Goal: Task Accomplishment & Management: Manage account settings

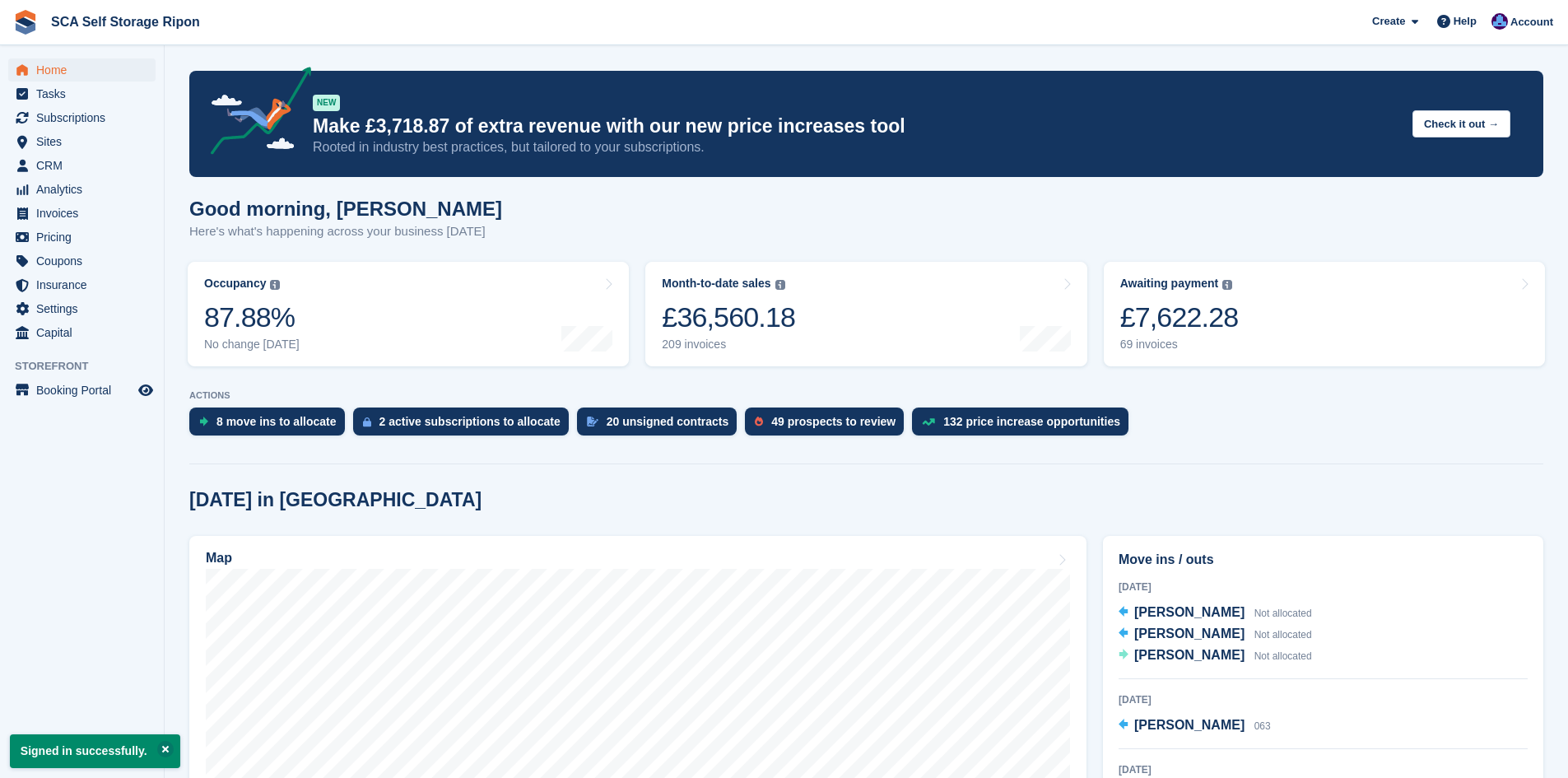
scroll to position [21, 0]
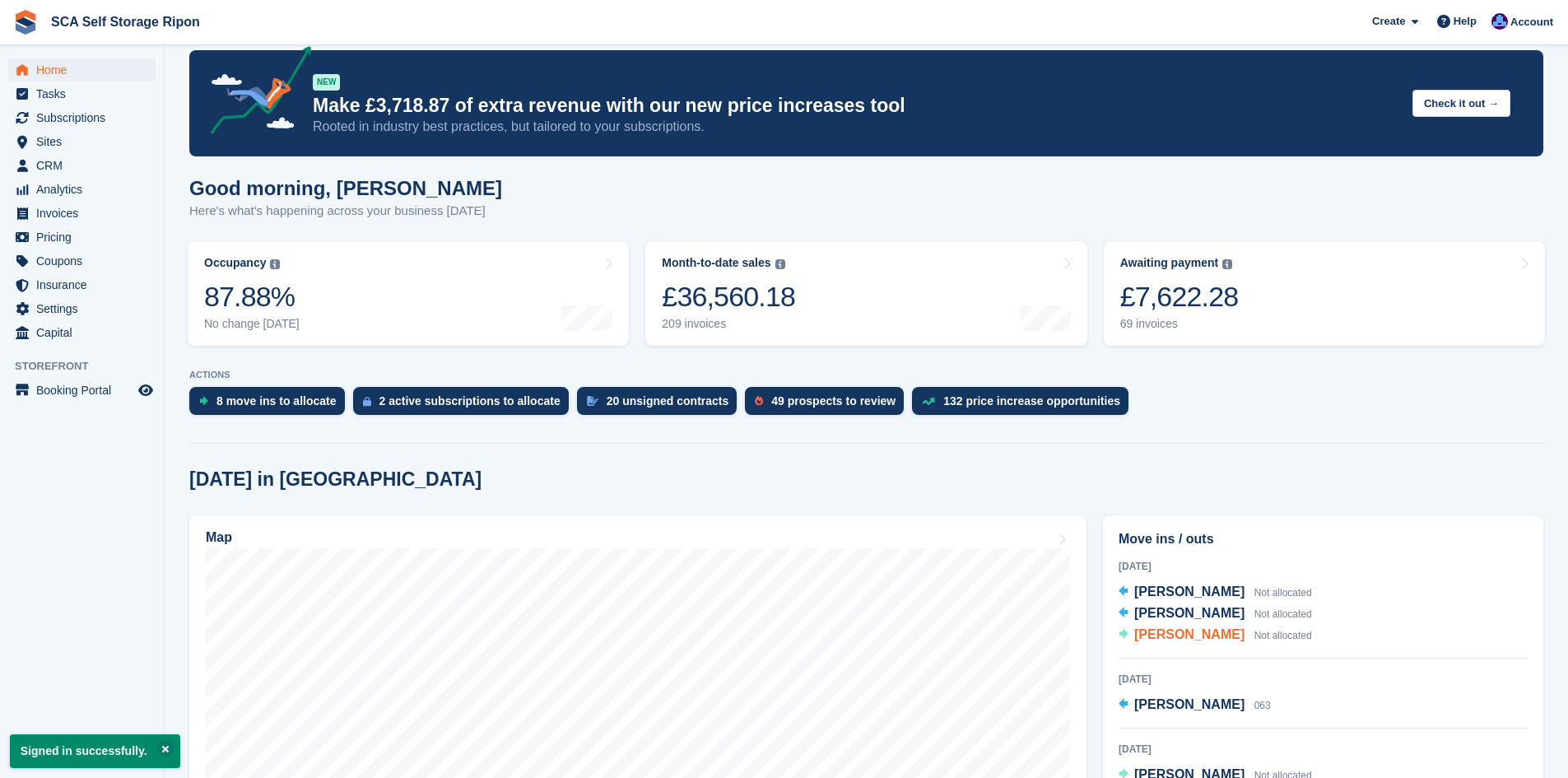
click at [1196, 628] on span "[PERSON_NAME]" at bounding box center [1189, 634] width 111 height 14
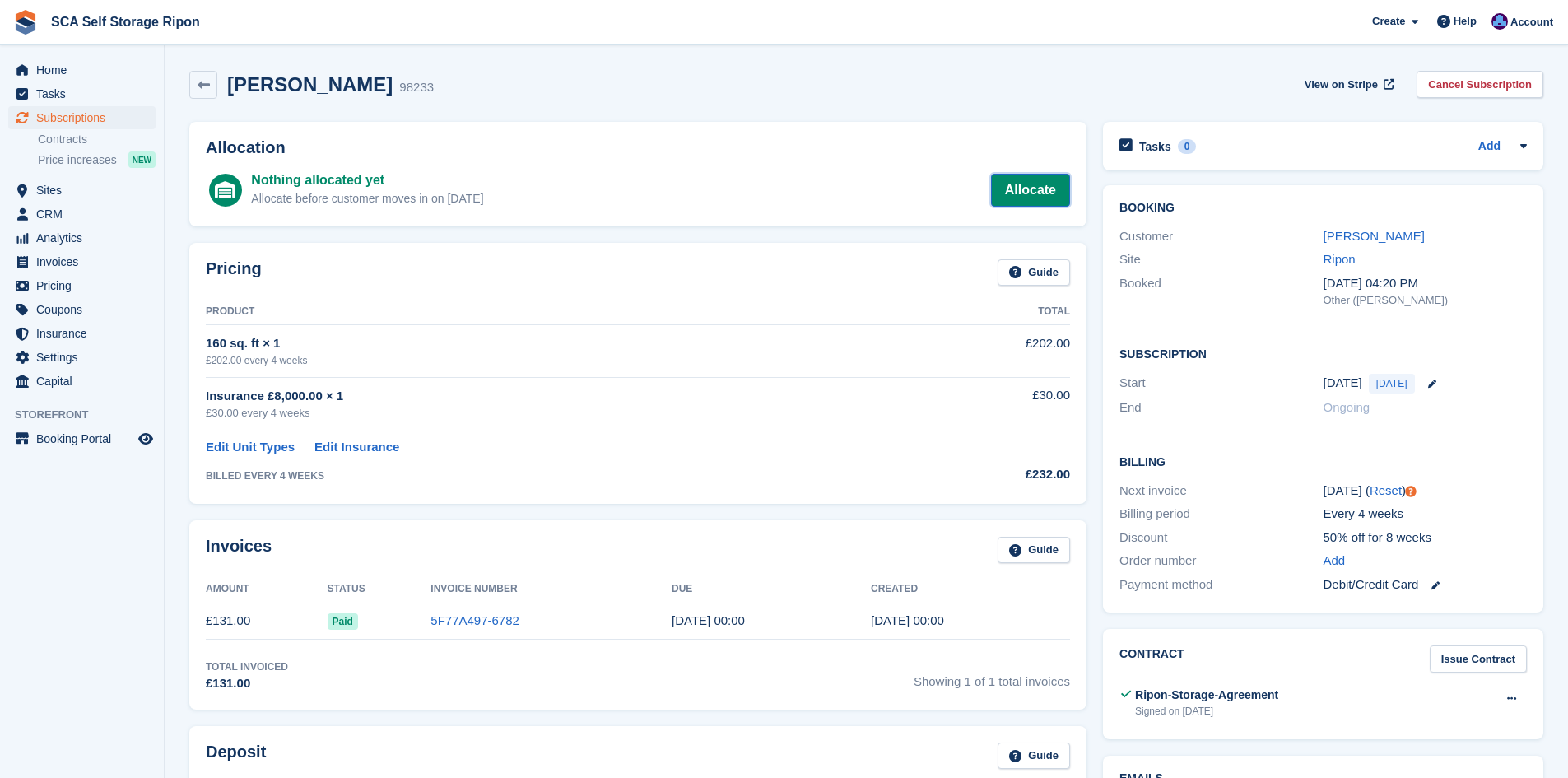
click at [1000, 194] on link "Allocate" at bounding box center [1030, 190] width 79 height 33
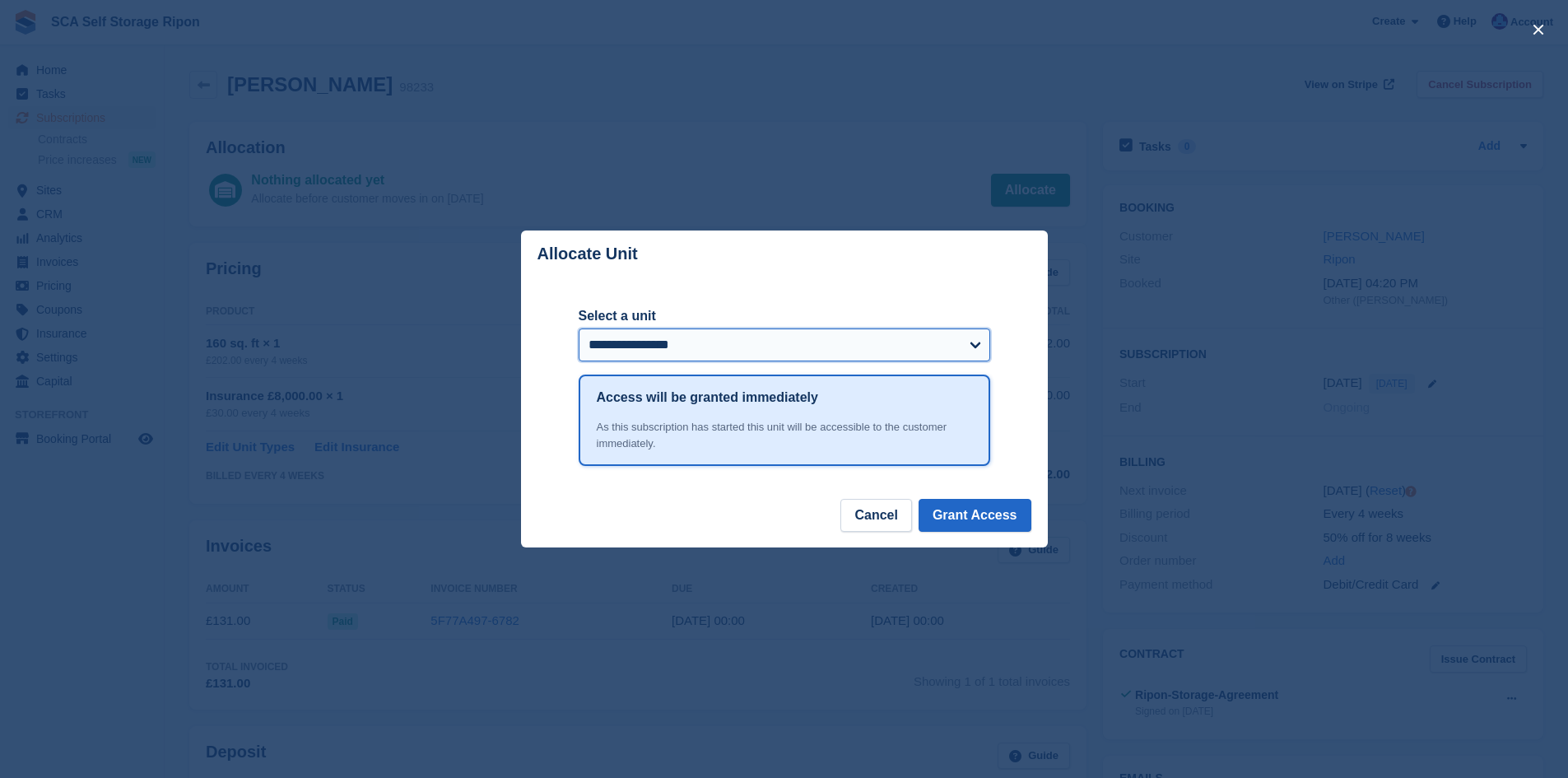
click at [738, 350] on select "**********" at bounding box center [784, 345] width 412 height 33
click at [730, 340] on select "**********" at bounding box center [784, 345] width 412 height 33
select select "*****"
click at [578, 330] on select "**********" at bounding box center [784, 345] width 412 height 33
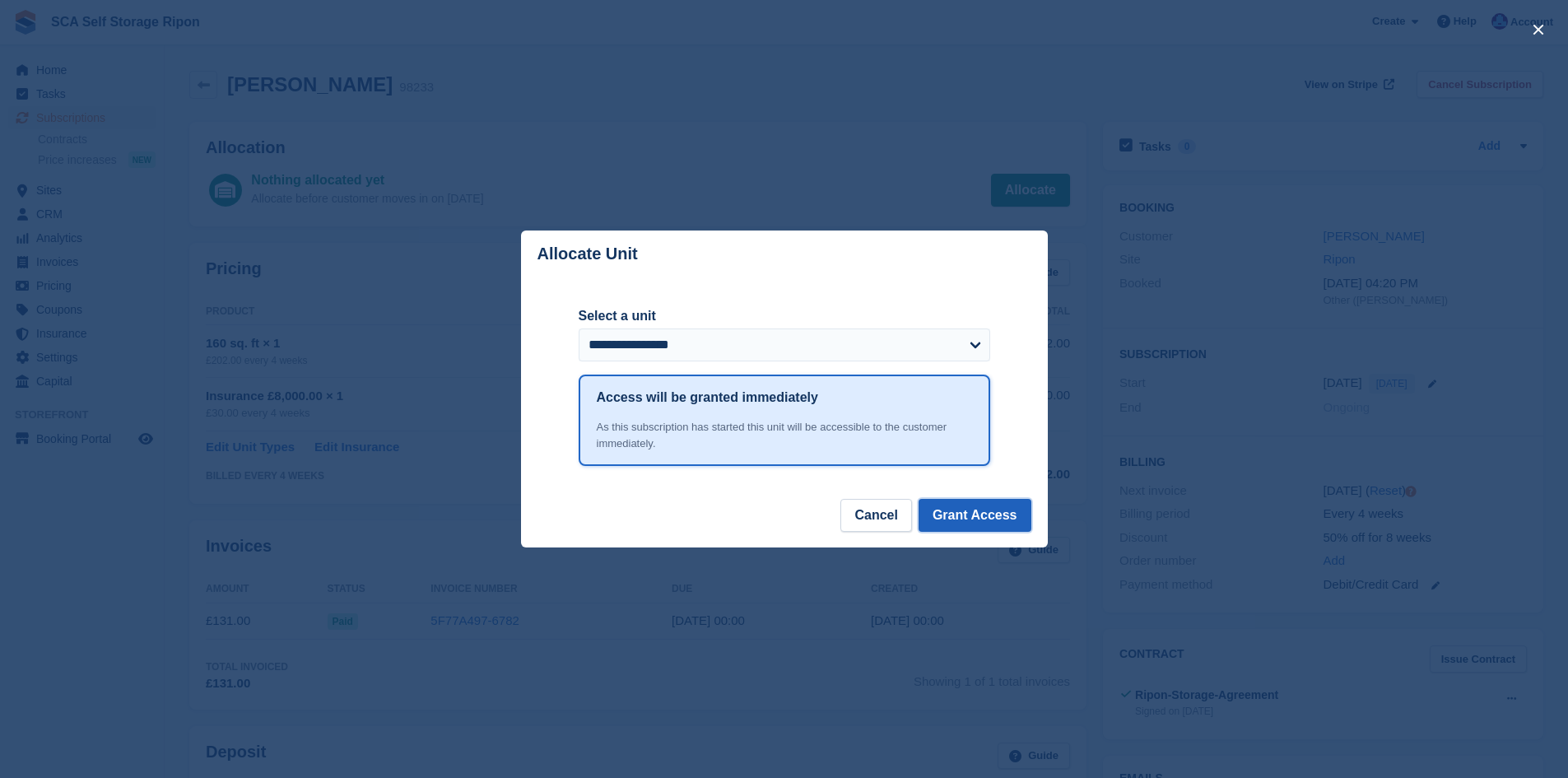
click at [960, 524] on button "Grant Access" at bounding box center [975, 515] width 113 height 33
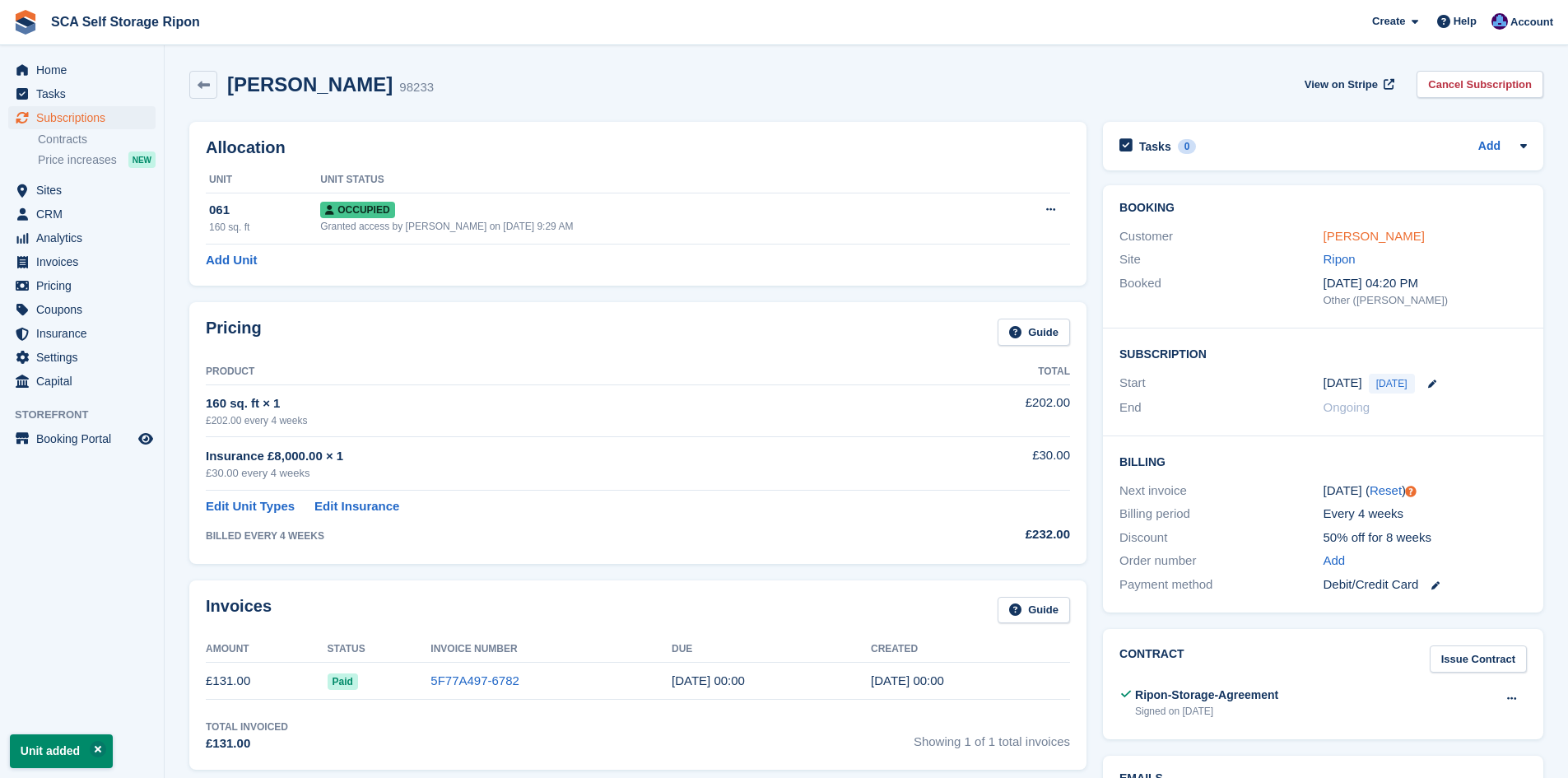
click at [1347, 239] on link "Luke Middleton" at bounding box center [1373, 236] width 101 height 14
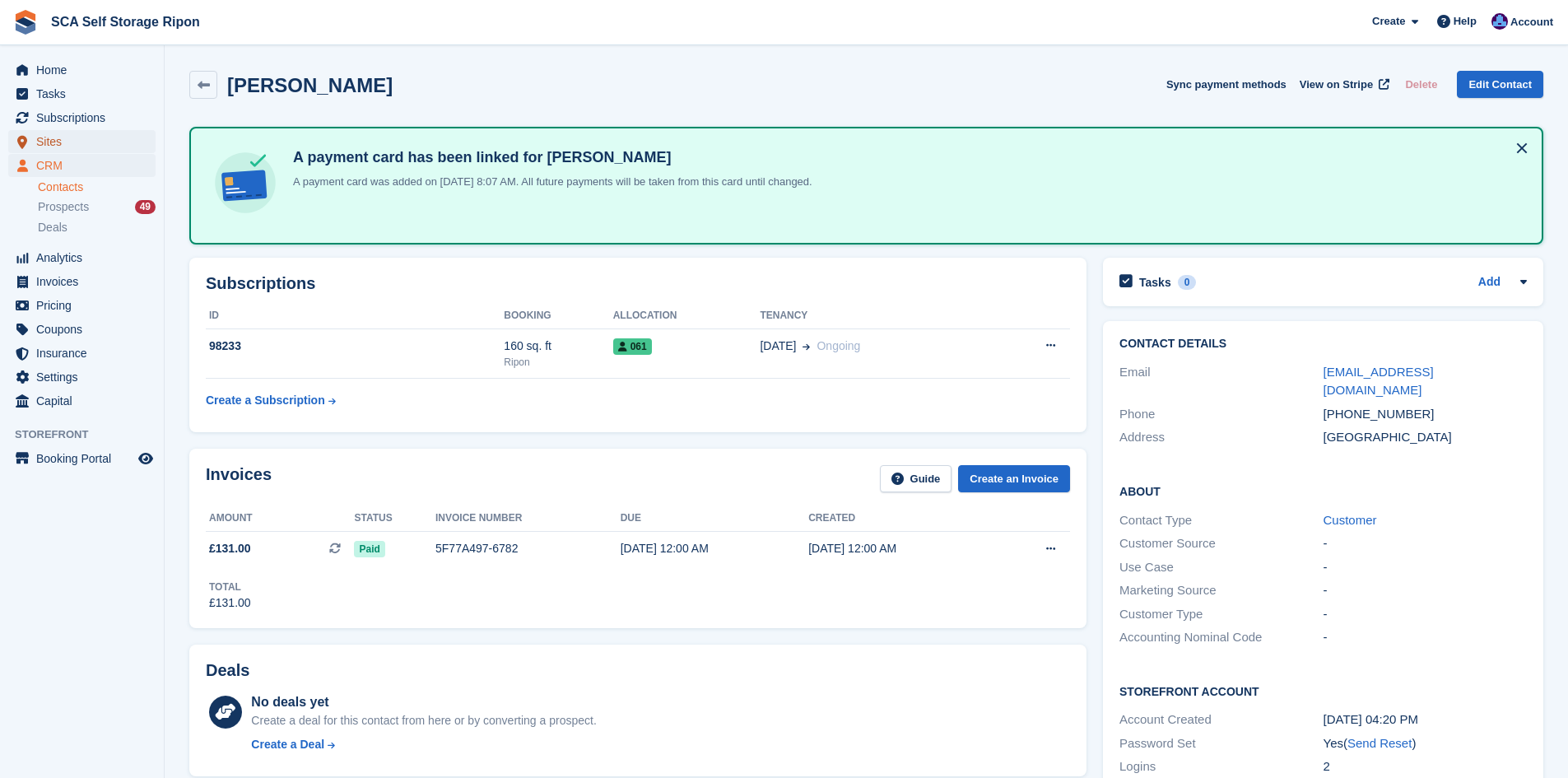
click at [62, 142] on span "Sites" at bounding box center [85, 141] width 98 height 23
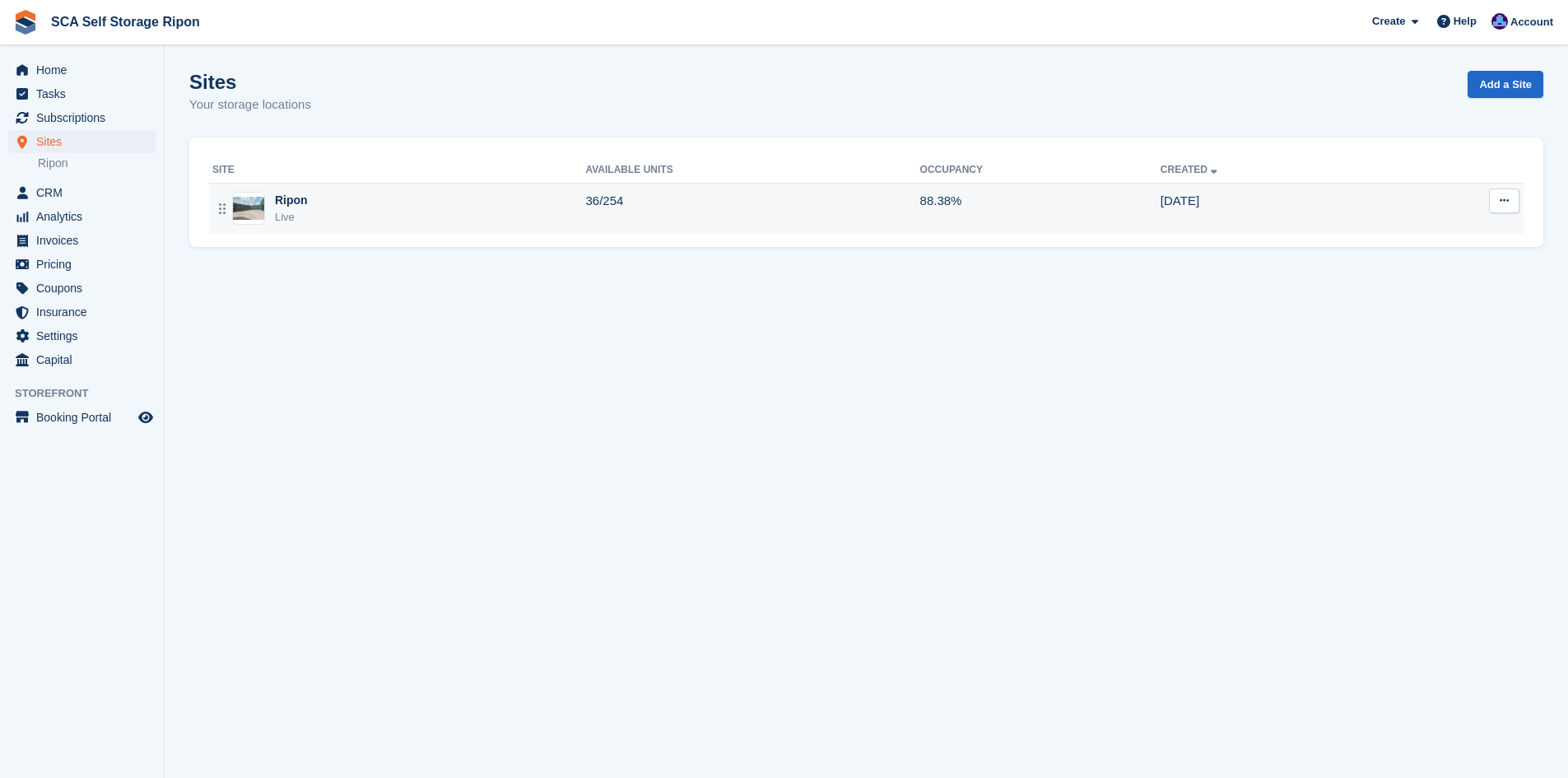
click at [320, 231] on td "Ripon Live" at bounding box center [396, 208] width 376 height 51
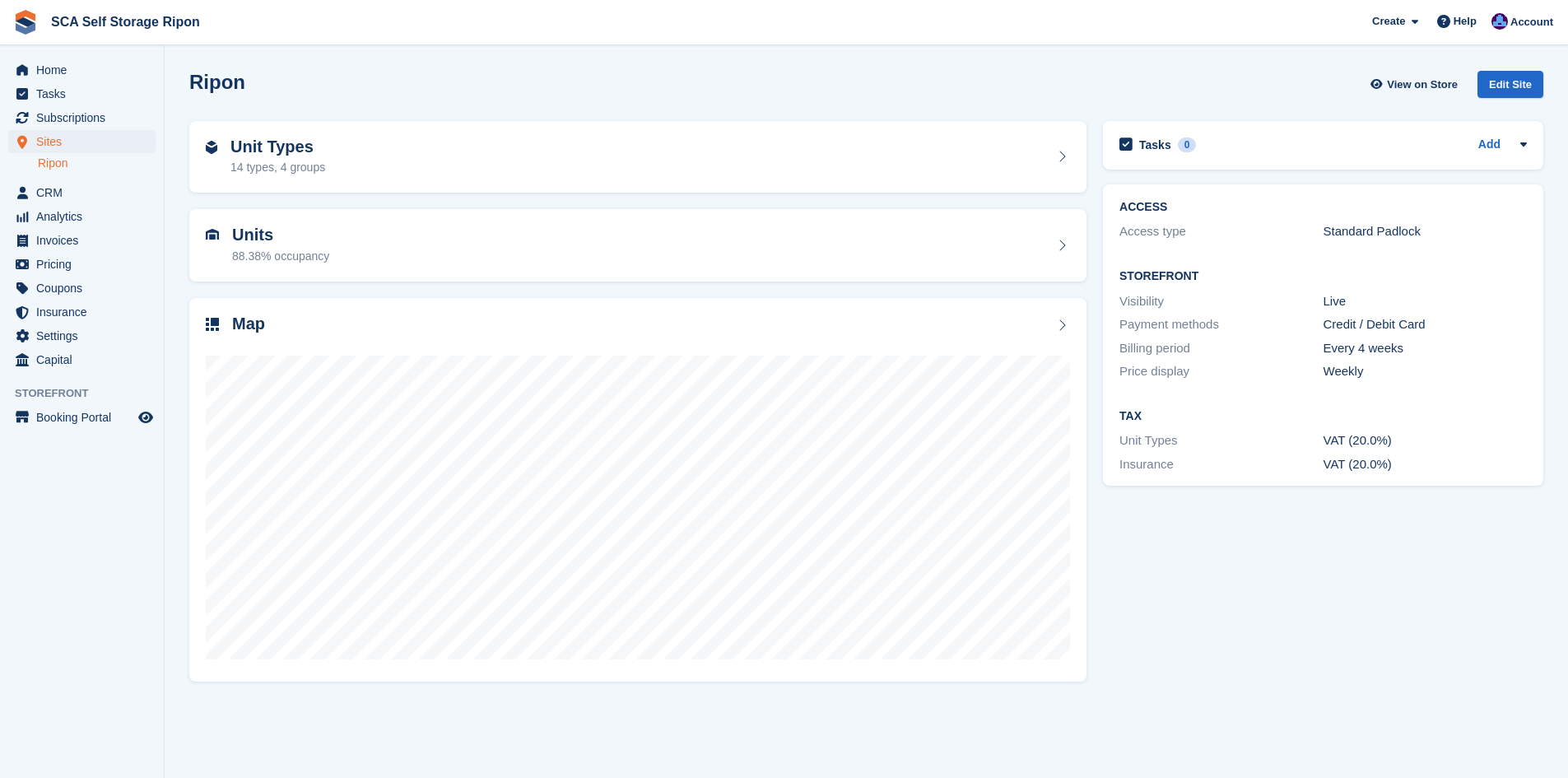
click at [272, 318] on div "Map" at bounding box center [637, 325] width 864 height 22
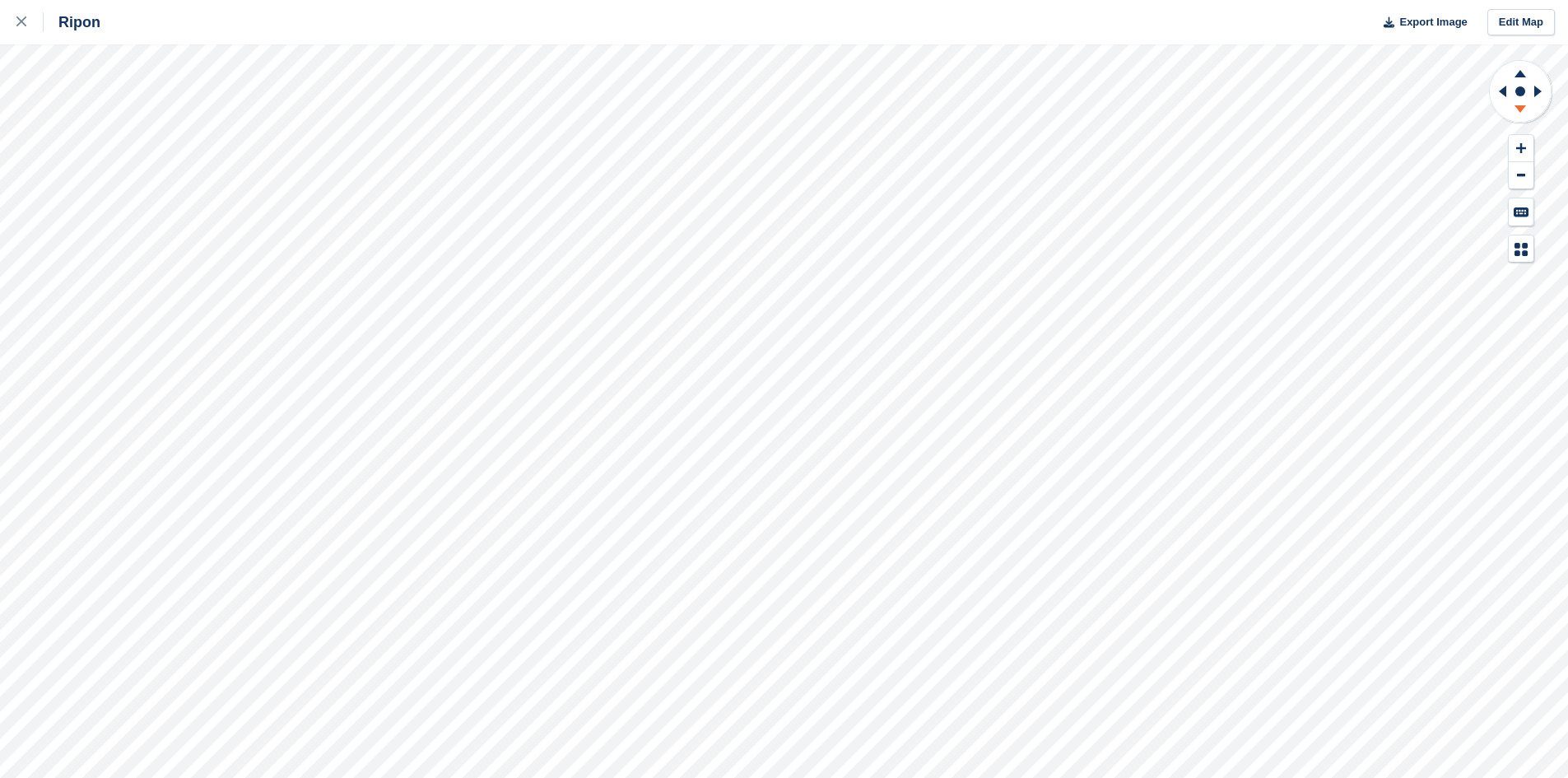
click at [1527, 112] on icon at bounding box center [1520, 112] width 43 height 21
click at [1520, 73] on icon at bounding box center [1520, 74] width 11 height 8
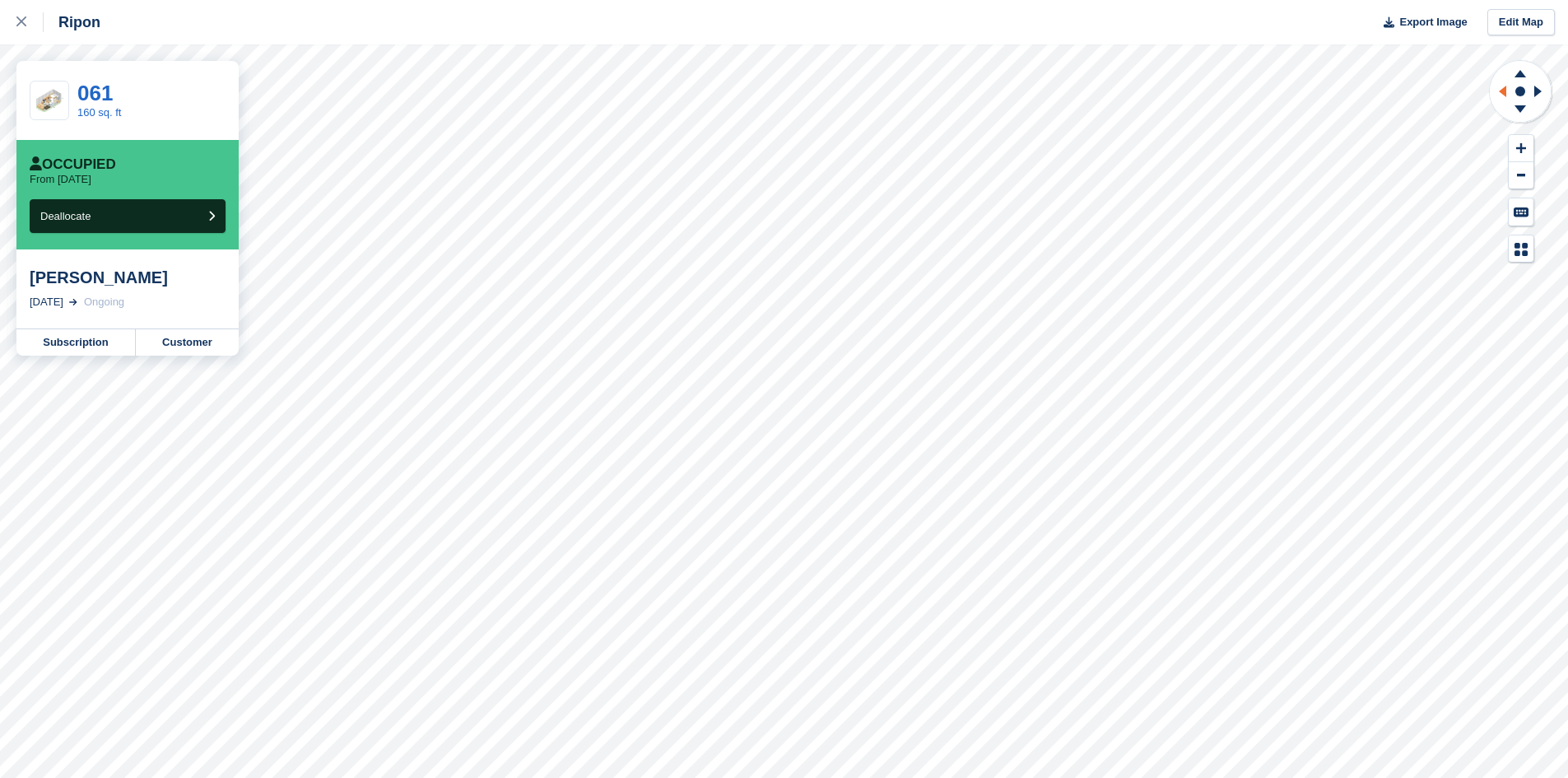
click at [1500, 92] on icon at bounding box center [1503, 91] width 8 height 11
click at [1516, 113] on icon at bounding box center [1520, 112] width 43 height 21
click at [1497, 94] on icon at bounding box center [1500, 91] width 21 height 43
click at [1519, 104] on icon at bounding box center [1520, 112] width 43 height 21
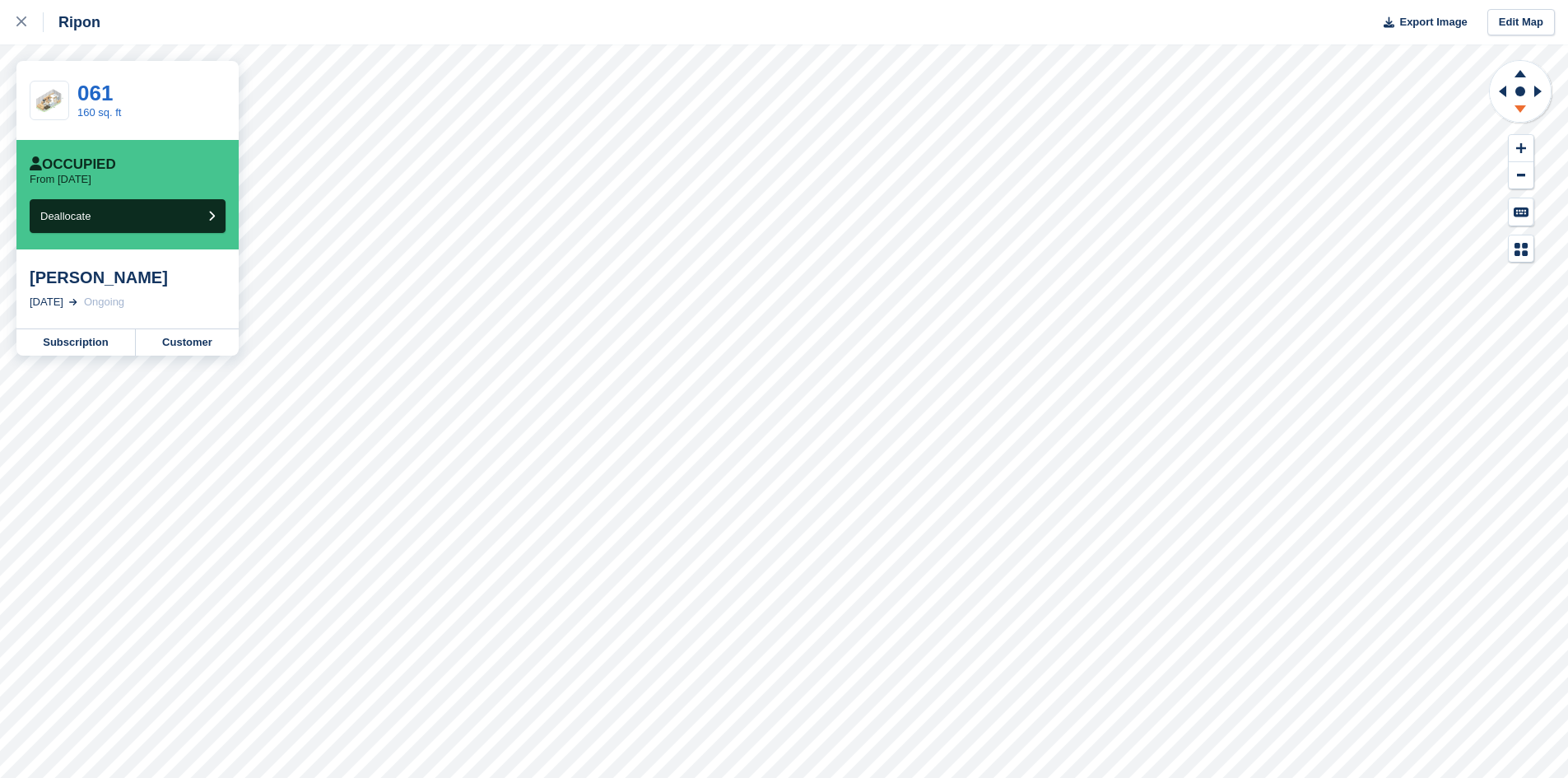
click at [1519, 104] on icon at bounding box center [1520, 112] width 43 height 21
drag, startPoint x: 28, startPoint y: 20, endPoint x: 79, endPoint y: 26, distance: 51.4
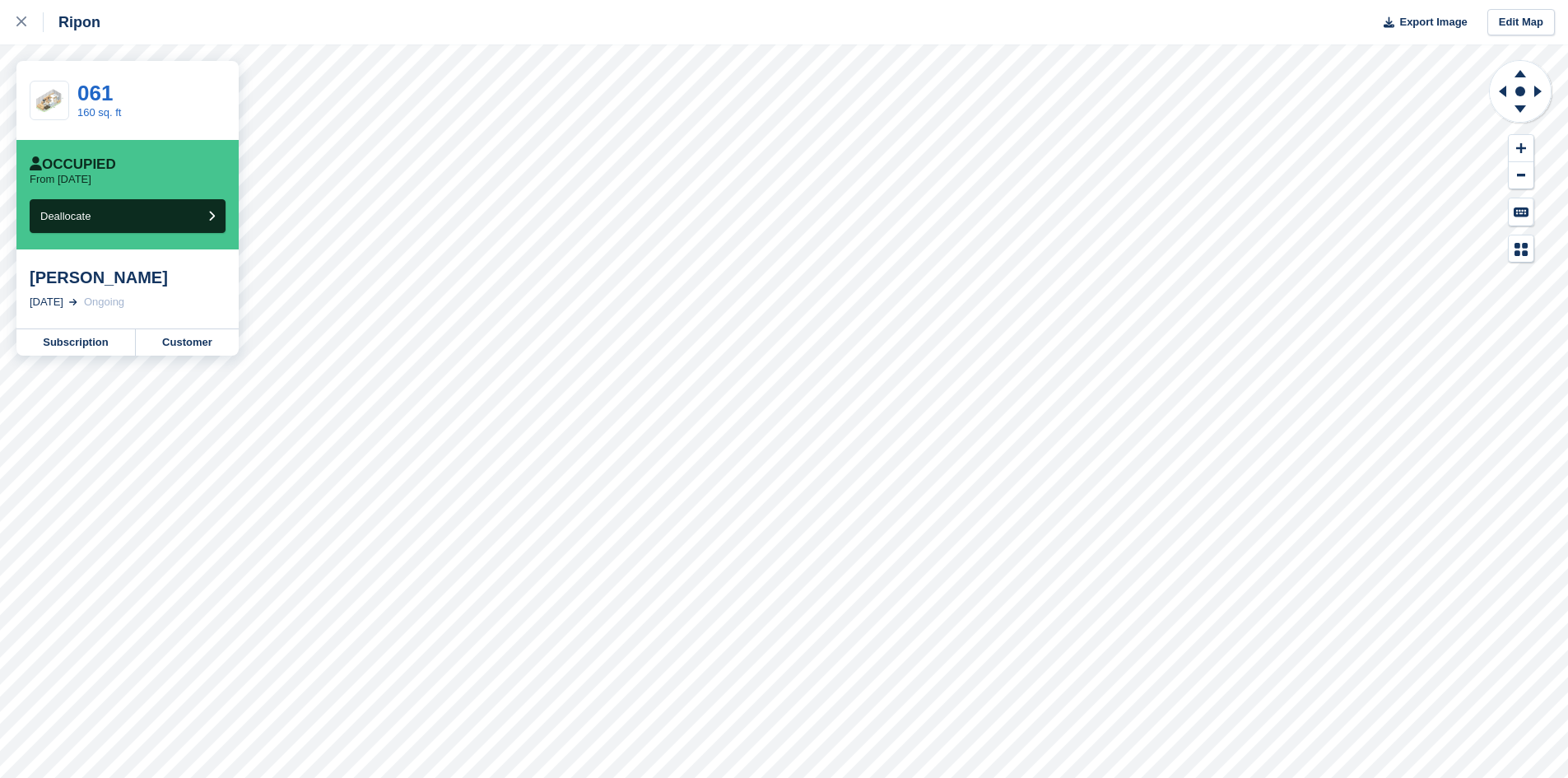
click at [28, 20] on div at bounding box center [29, 22] width 27 height 20
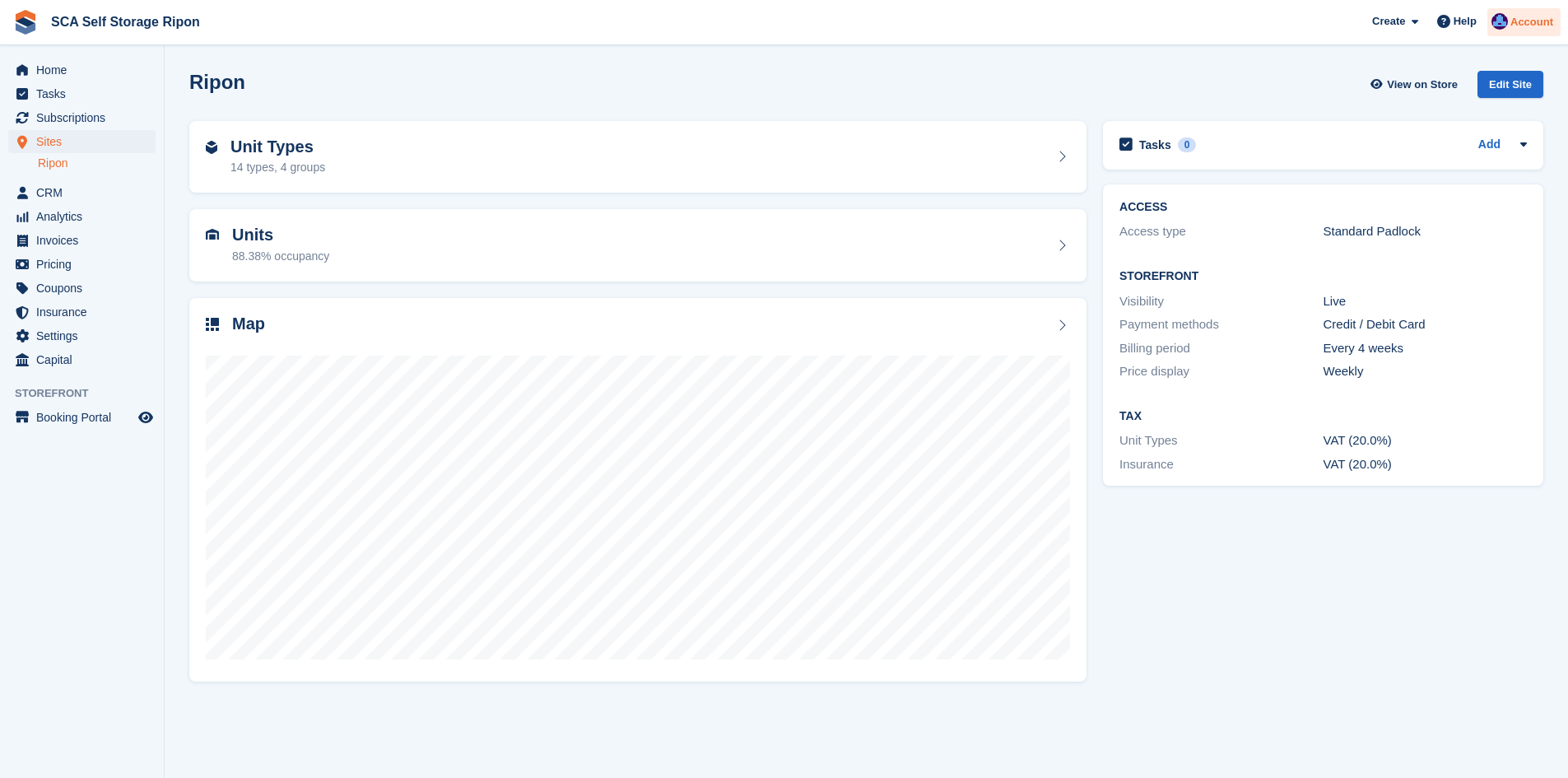
click at [1521, 19] on span "Account" at bounding box center [1531, 22] width 43 height 16
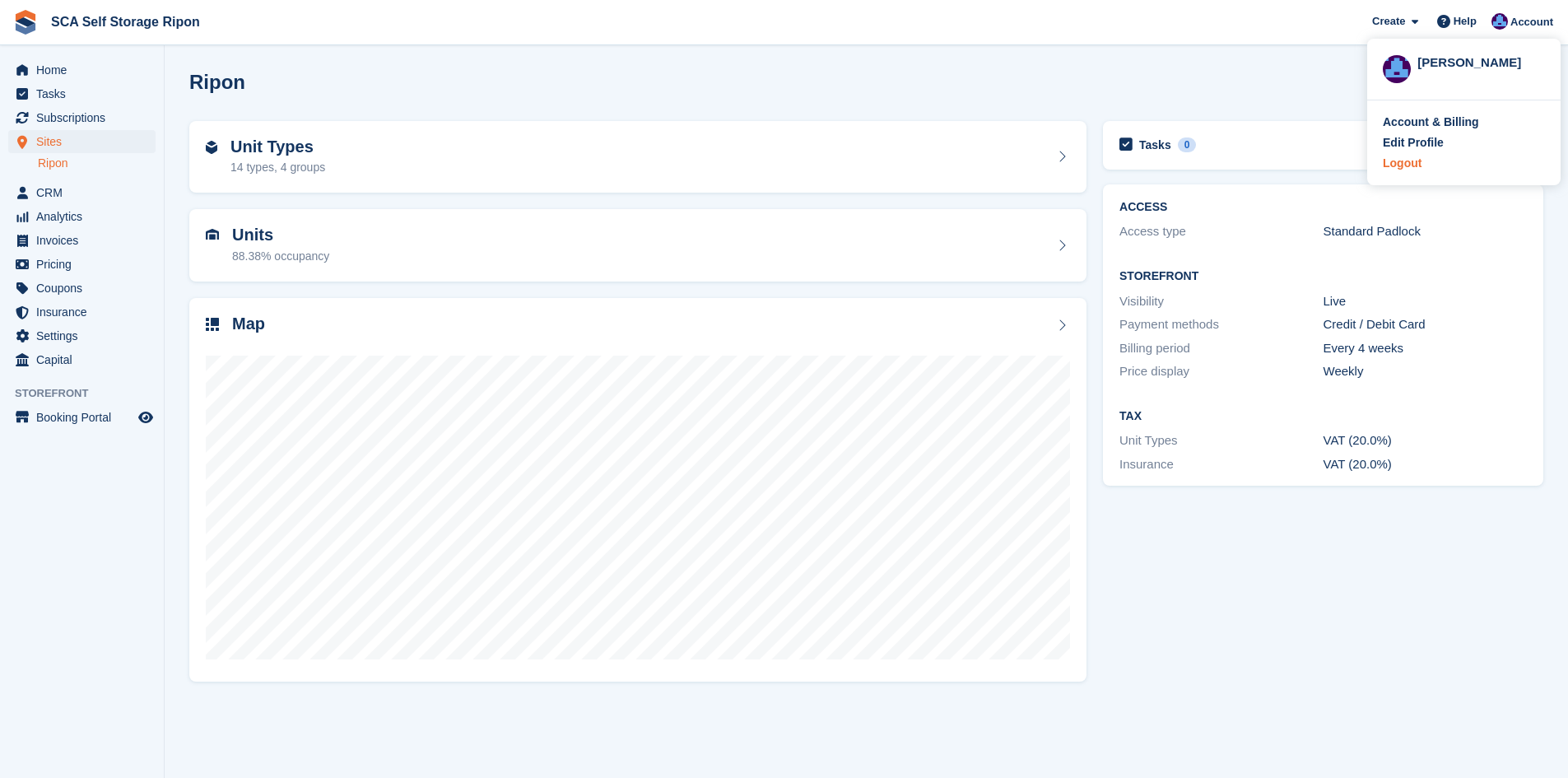
click at [1405, 160] on div "Logout" at bounding box center [1401, 164] width 39 height 17
